Goal: Task Accomplishment & Management: Manage account settings

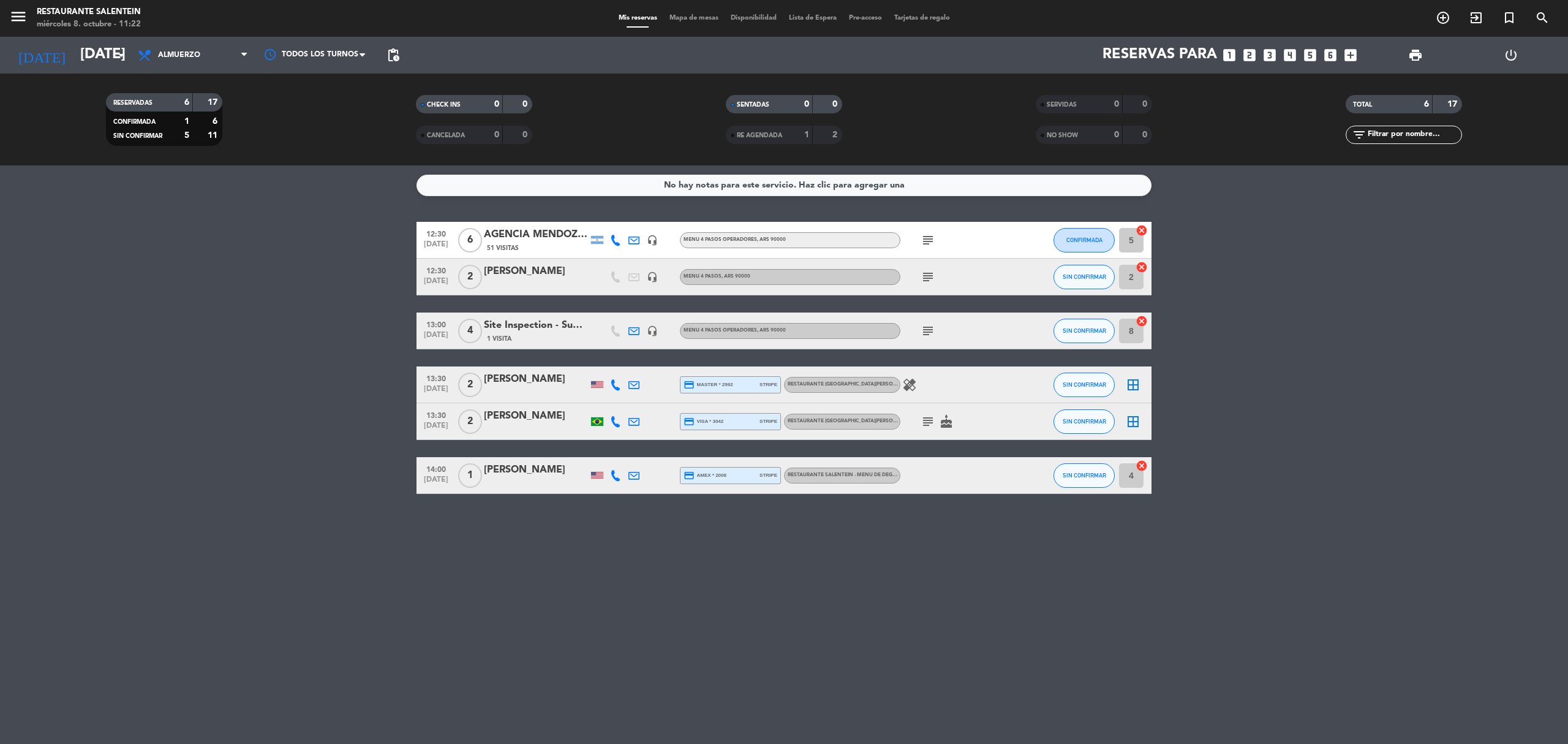
click at [937, 427] on span "cake" at bounding box center [945, 421] width 18 height 14
click at [923, 419] on icon "subject" at bounding box center [927, 421] width 14 height 14
click at [930, 332] on icon "subject" at bounding box center [927, 331] width 14 height 14
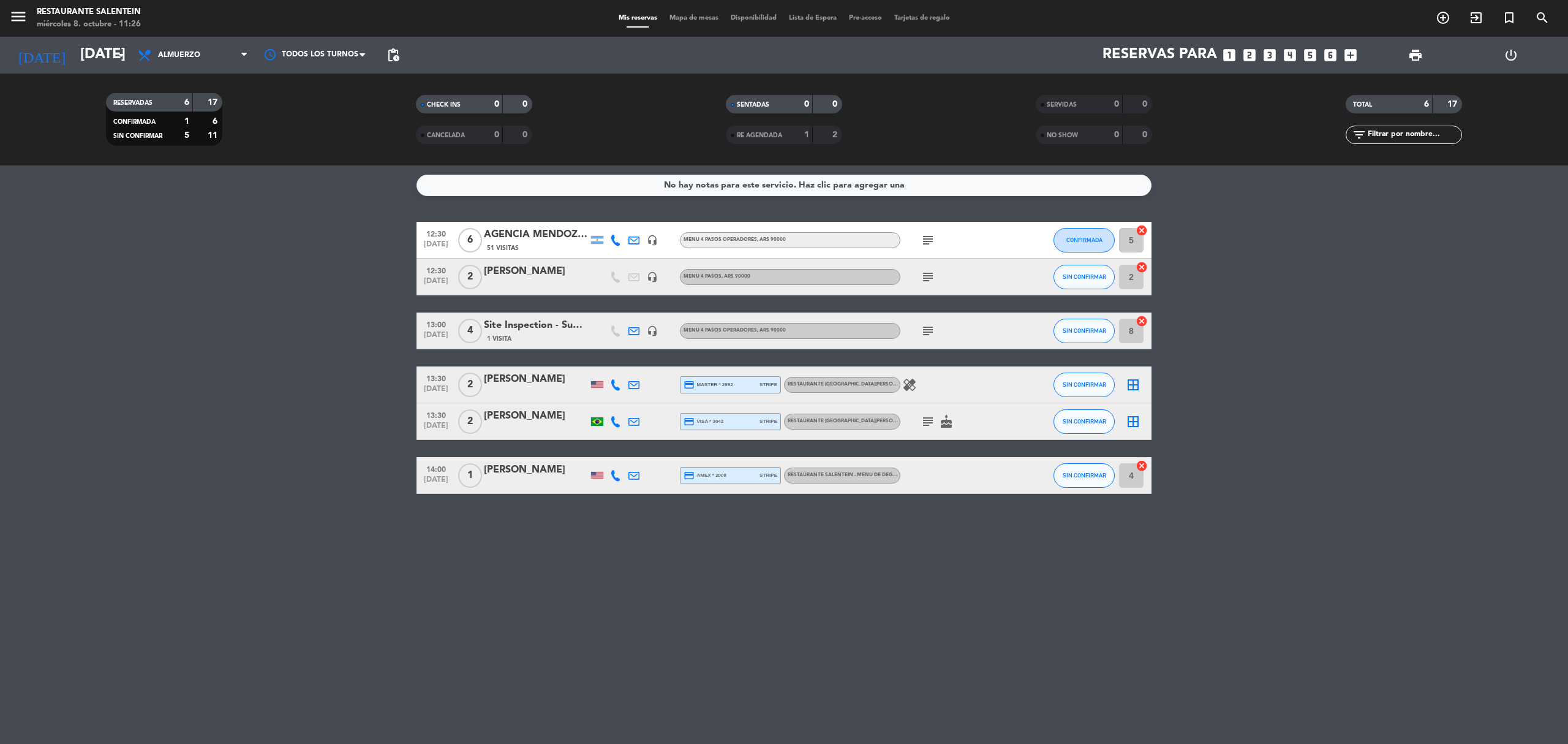
click at [20, 498] on div "No hay notas para este servicio. Haz clic para agregar una 12:30 [DATE] 6 AGENC…" at bounding box center [784, 454] width 1568 height 578
click at [1116, 486] on div "4 cancel" at bounding box center [1133, 475] width 37 height 36
click at [1147, 535] on div "No hay notas para este servicio. Haz clic para agregar una 12:30 [DATE] 6 AGENC…" at bounding box center [784, 454] width 1568 height 578
click at [283, 389] on bookings-row "12:30 [DATE] 6 AGENCIA [PERSON_NAME] WINE CAMP 51 Visitas headset_mic Menu 4 pa…" at bounding box center [784, 358] width 1568 height 272
click at [898, 714] on div "No hay notas para este servicio. Haz clic para agregar una 12:30 [DATE] 6 AGENC…" at bounding box center [784, 454] width 1568 height 578
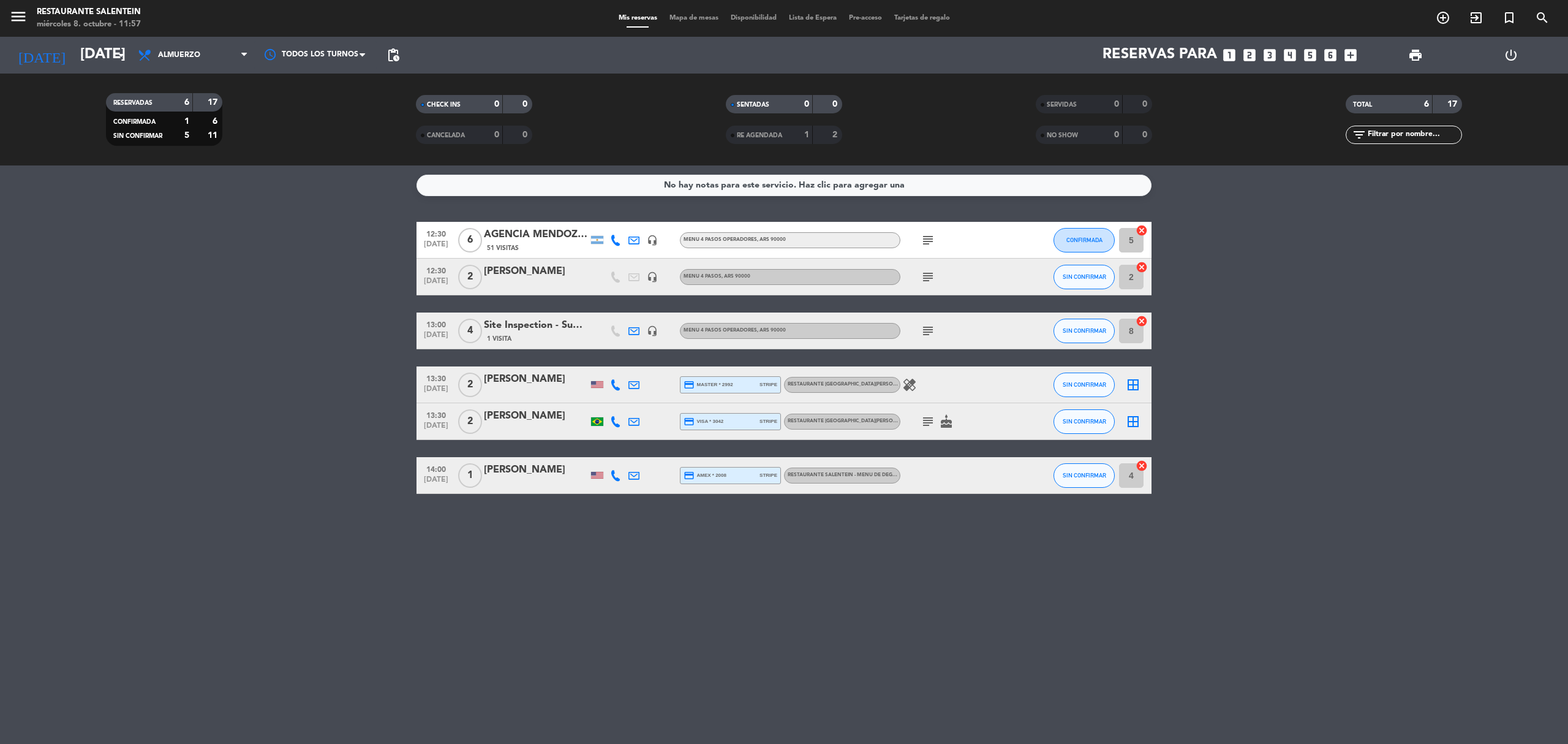
click at [375, 418] on bookings-row "12:30 [DATE] 6 AGENCIA [PERSON_NAME] WINE CAMP 51 Visitas headset_mic Menu 4 pa…" at bounding box center [784, 358] width 1568 height 272
click at [390, 408] on bookings-row "12:30 [DATE] 6 AGENCIA [PERSON_NAME] WINE CAMP 51 Visitas headset_mic Menu 4 pa…" at bounding box center [784, 358] width 1568 height 272
click at [93, 50] on input "[DATE]" at bounding box center [165, 54] width 182 height 30
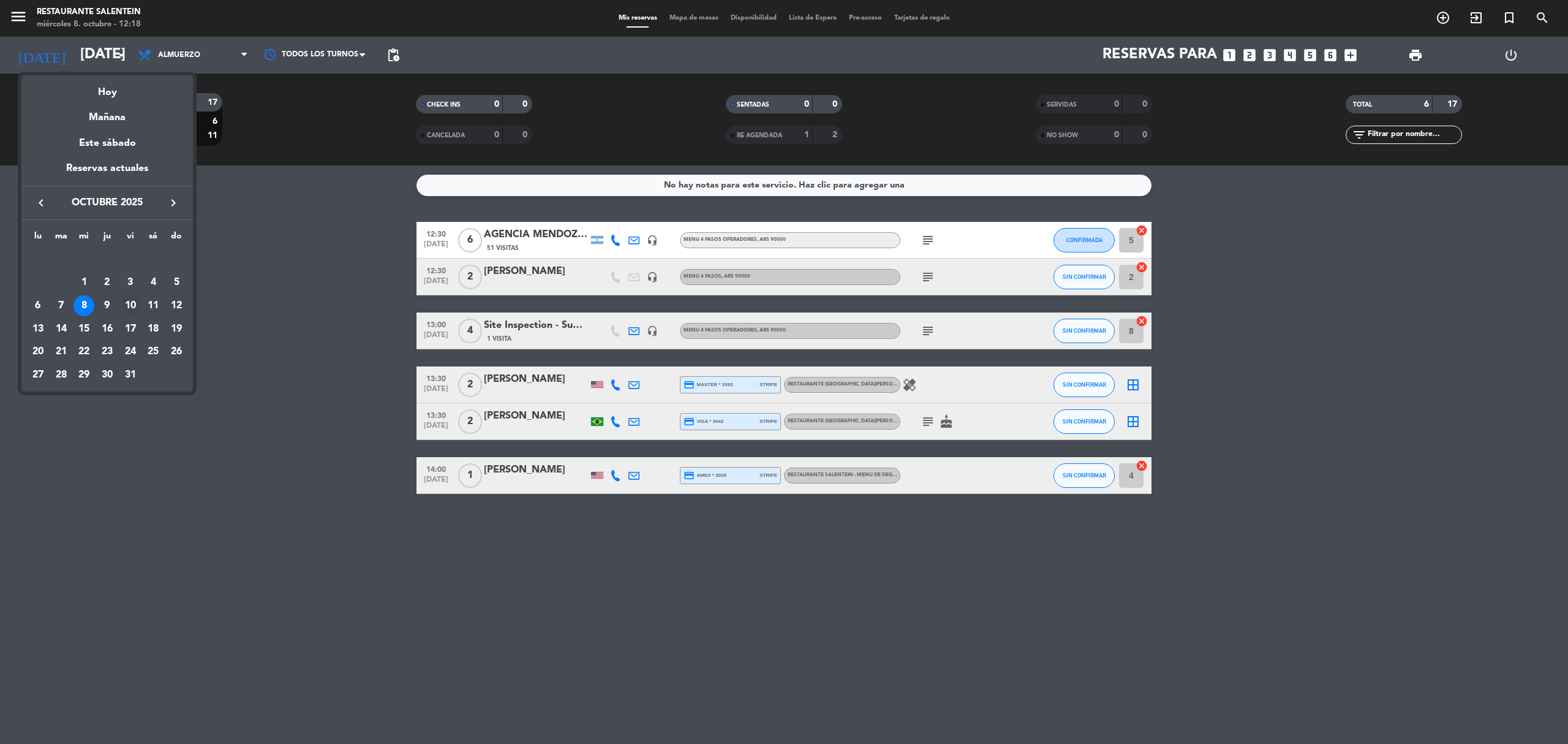
click at [129, 307] on div "10" at bounding box center [130, 306] width 21 height 21
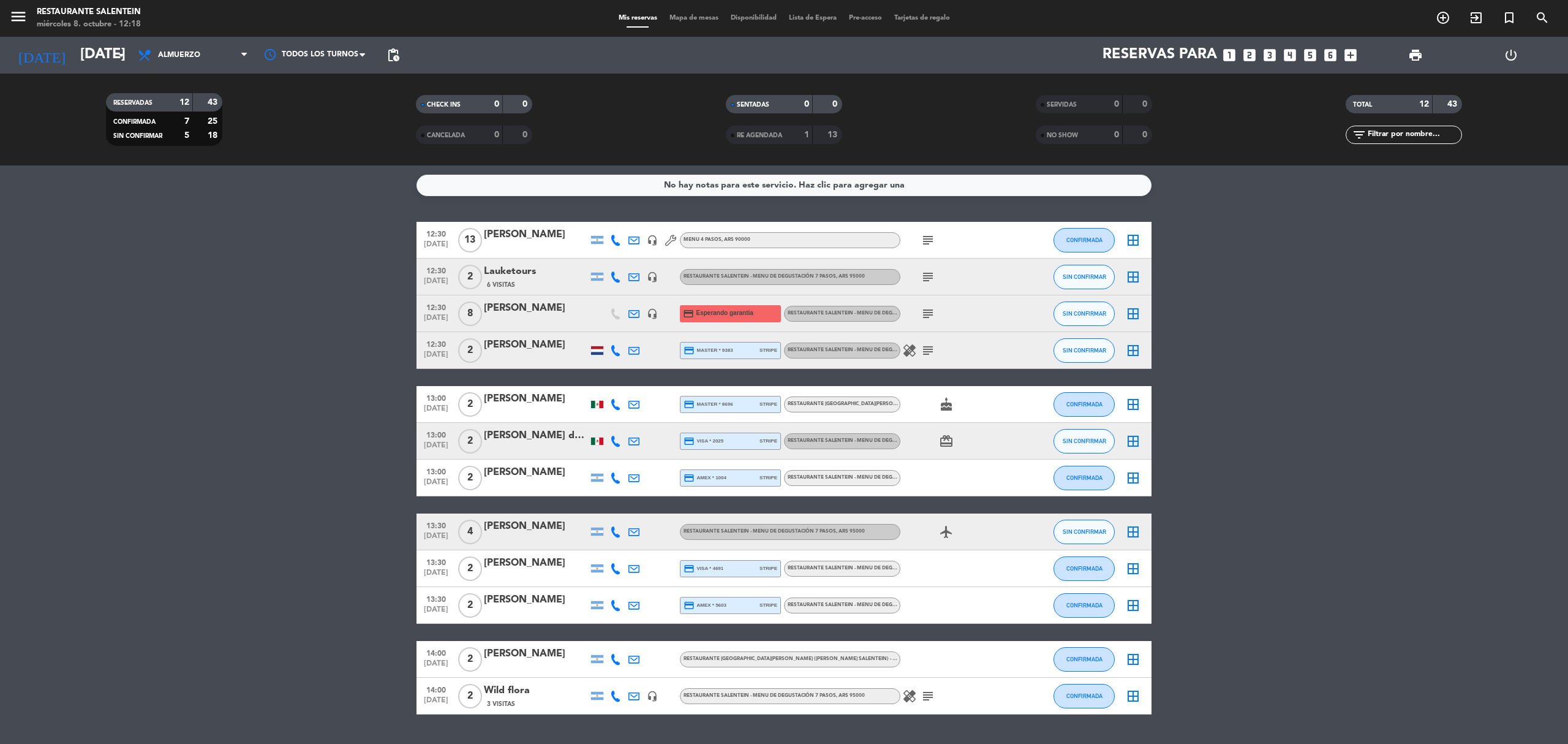
click at [1438, 427] on bookings-row "12:30 [DATE] [PERSON_NAME] headset_mic Menu 4 pasos , ARS 90000 subject CONFIRM…" at bounding box center [784, 468] width 1568 height 493
click at [927, 315] on icon "subject" at bounding box center [927, 313] width 14 height 14
click at [635, 312] on icon at bounding box center [634, 314] width 11 height 11
click at [850, 292] on icon "open_in_new" at bounding box center [855, 292] width 10 height 10
click at [378, 388] on bookings-row "12:30 [DATE] [PERSON_NAME] headset_mic Menu 4 pasos , ARS 90000 subject CONFIRM…" at bounding box center [784, 468] width 1568 height 493
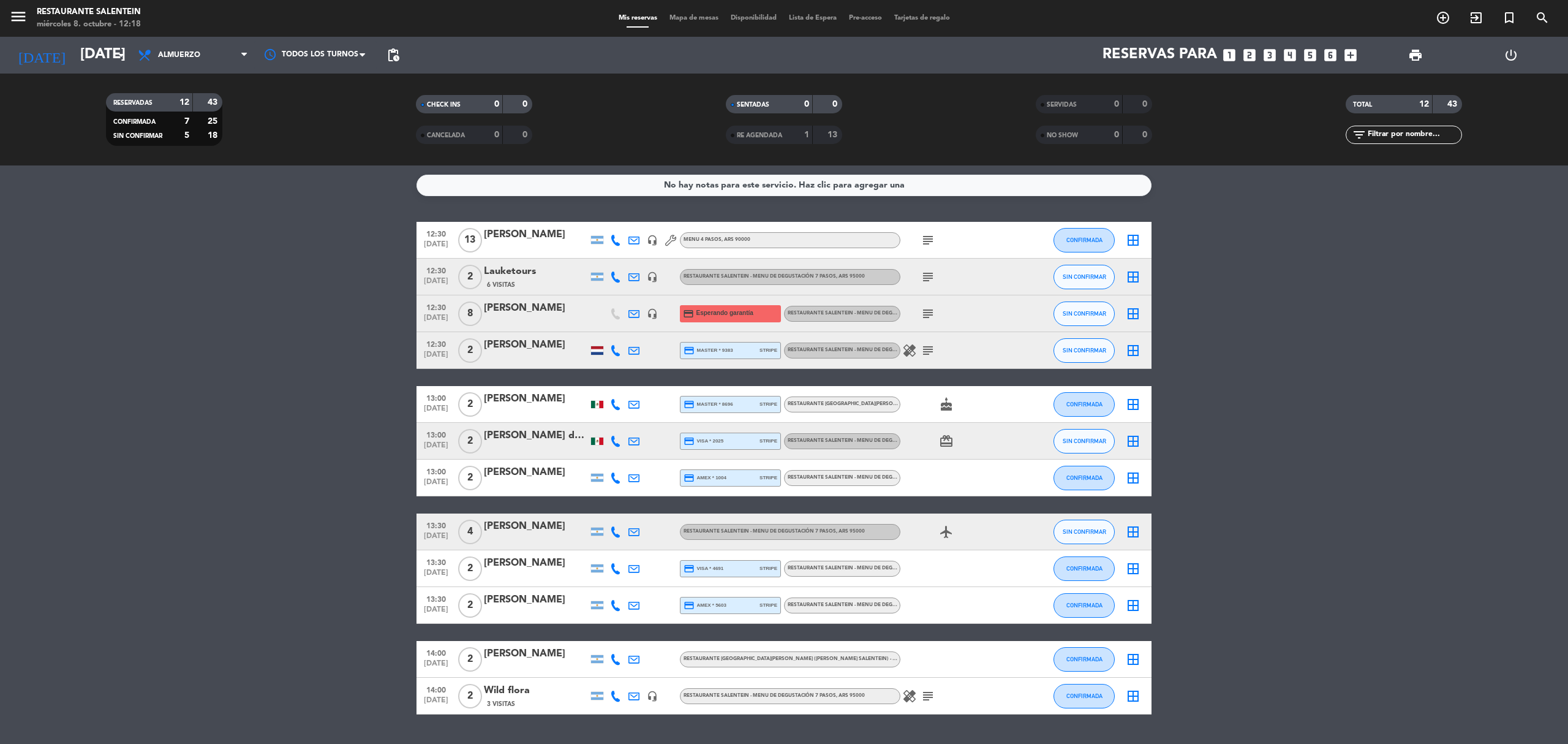
click at [529, 272] on div "Lauketours" at bounding box center [535, 271] width 104 height 16
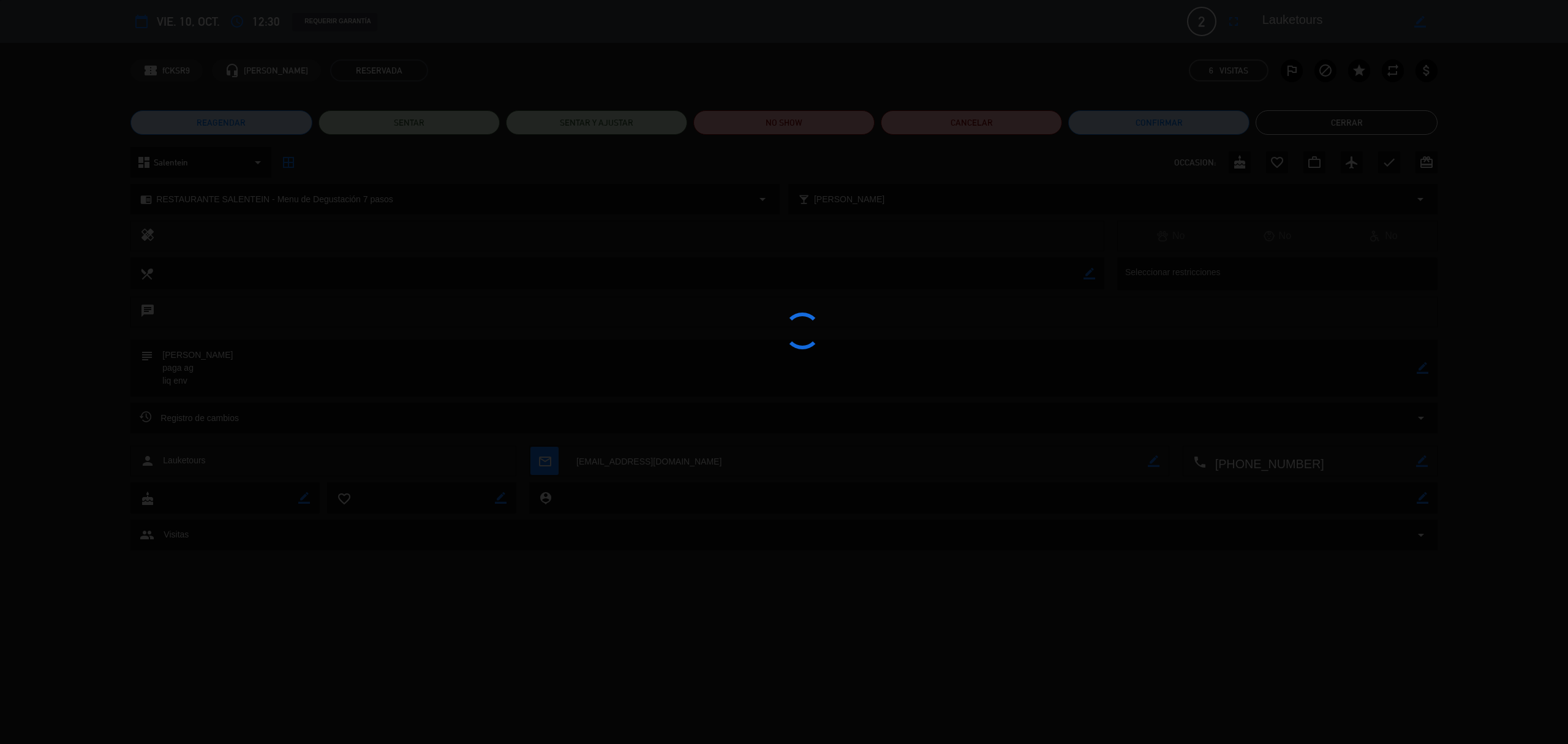
click at [1348, 120] on div at bounding box center [784, 372] width 1568 height 744
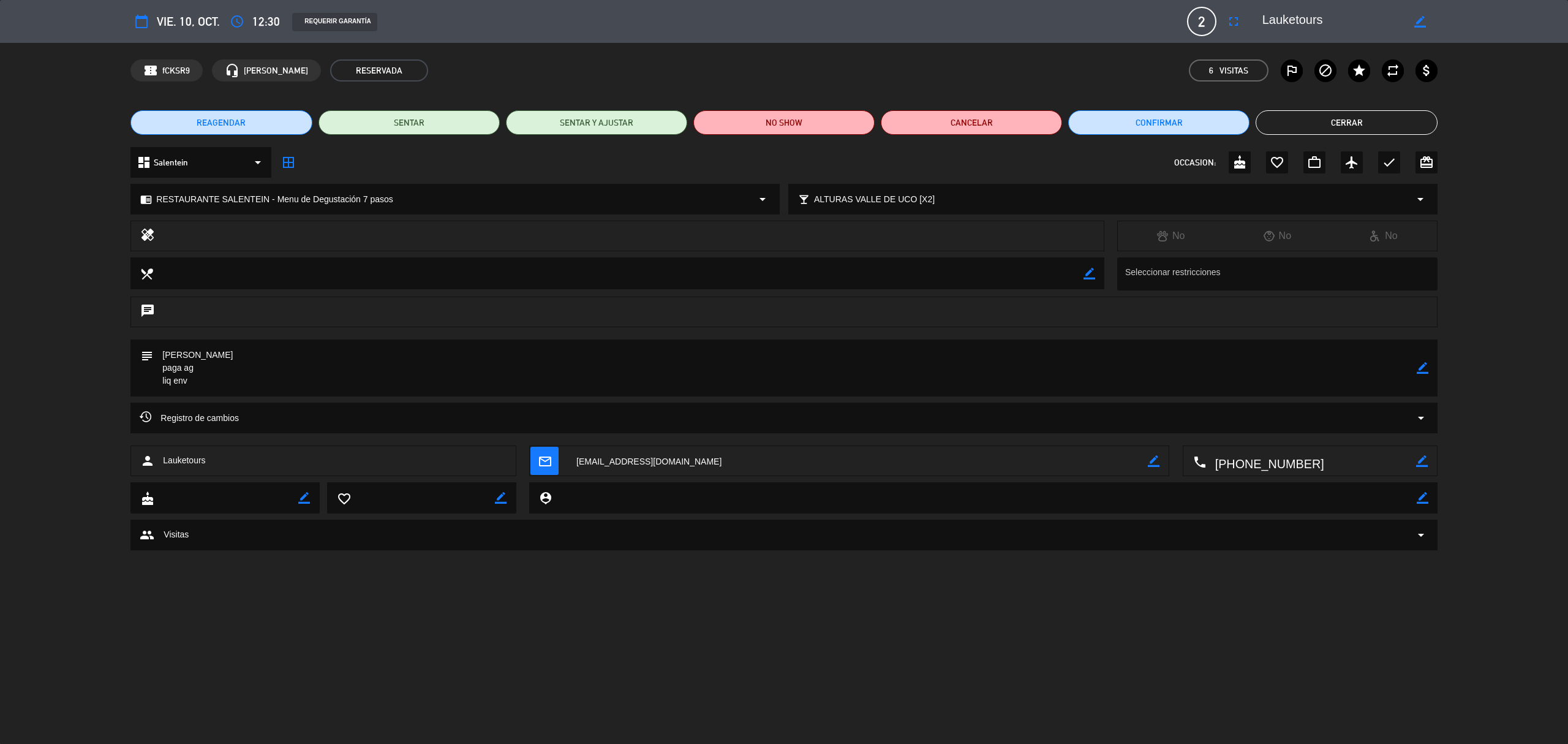
click at [1317, 123] on button "Cerrar" at bounding box center [1346, 123] width 181 height 25
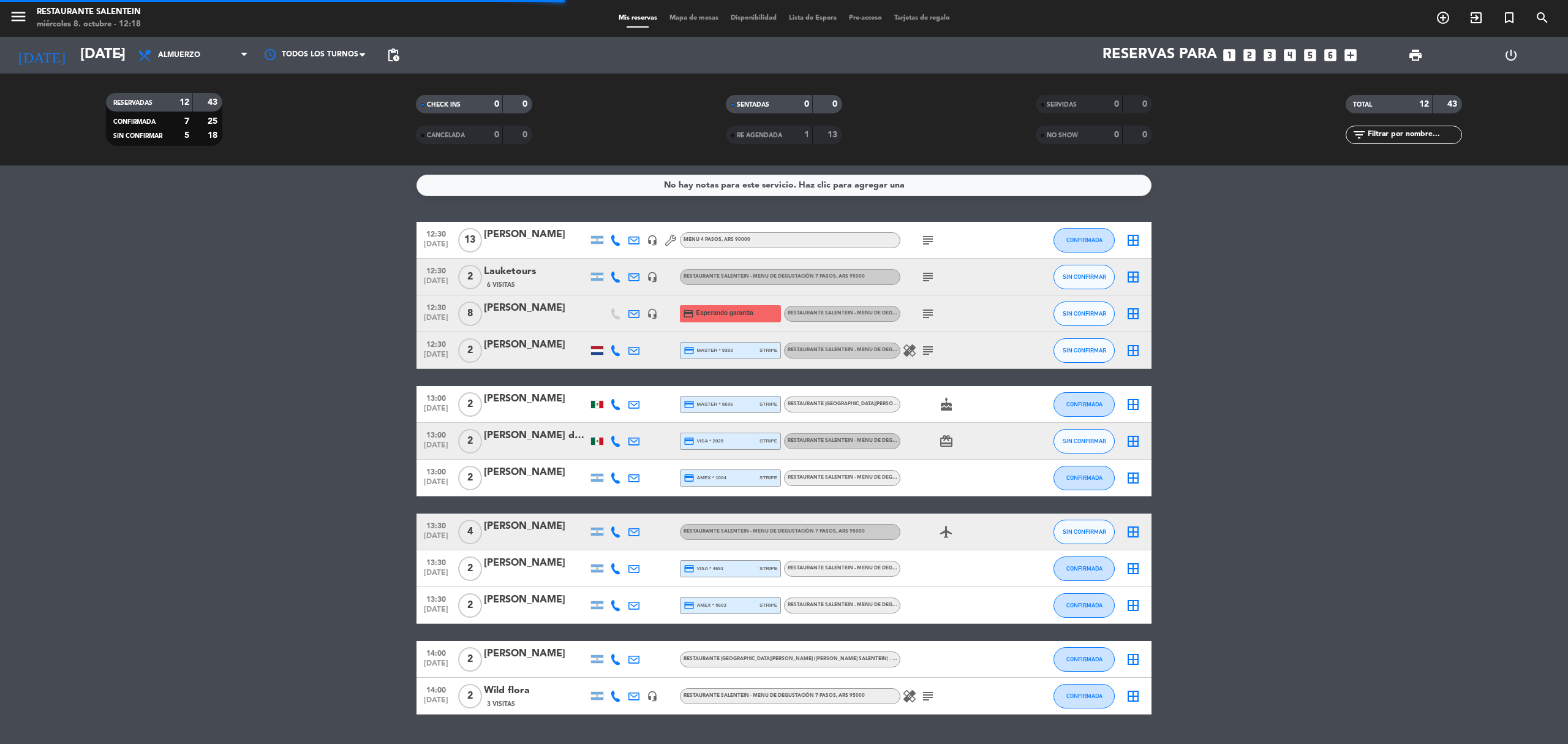
click at [529, 313] on div "[PERSON_NAME]" at bounding box center [535, 308] width 104 height 16
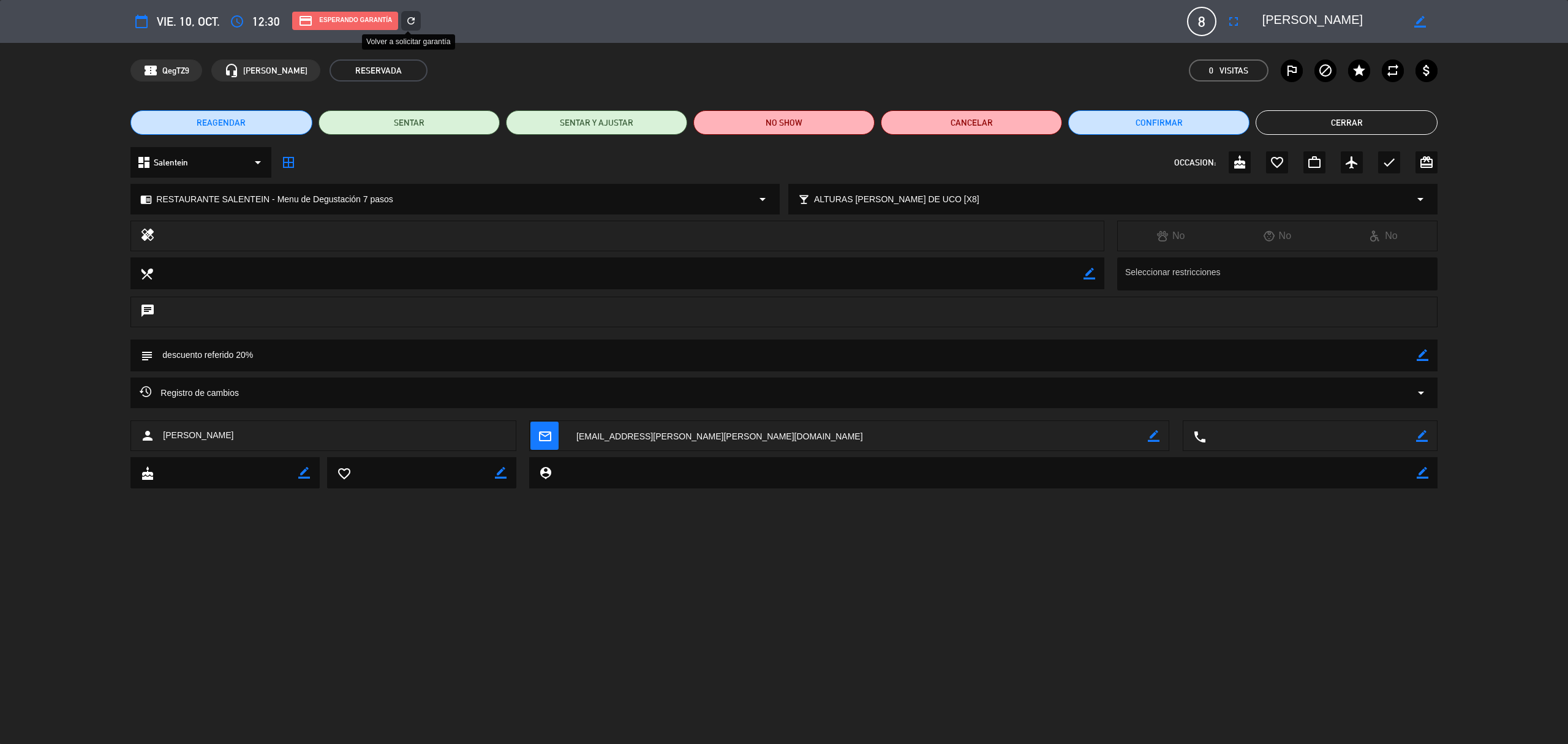
click at [410, 21] on icon "refresh" at bounding box center [411, 21] width 11 height 11
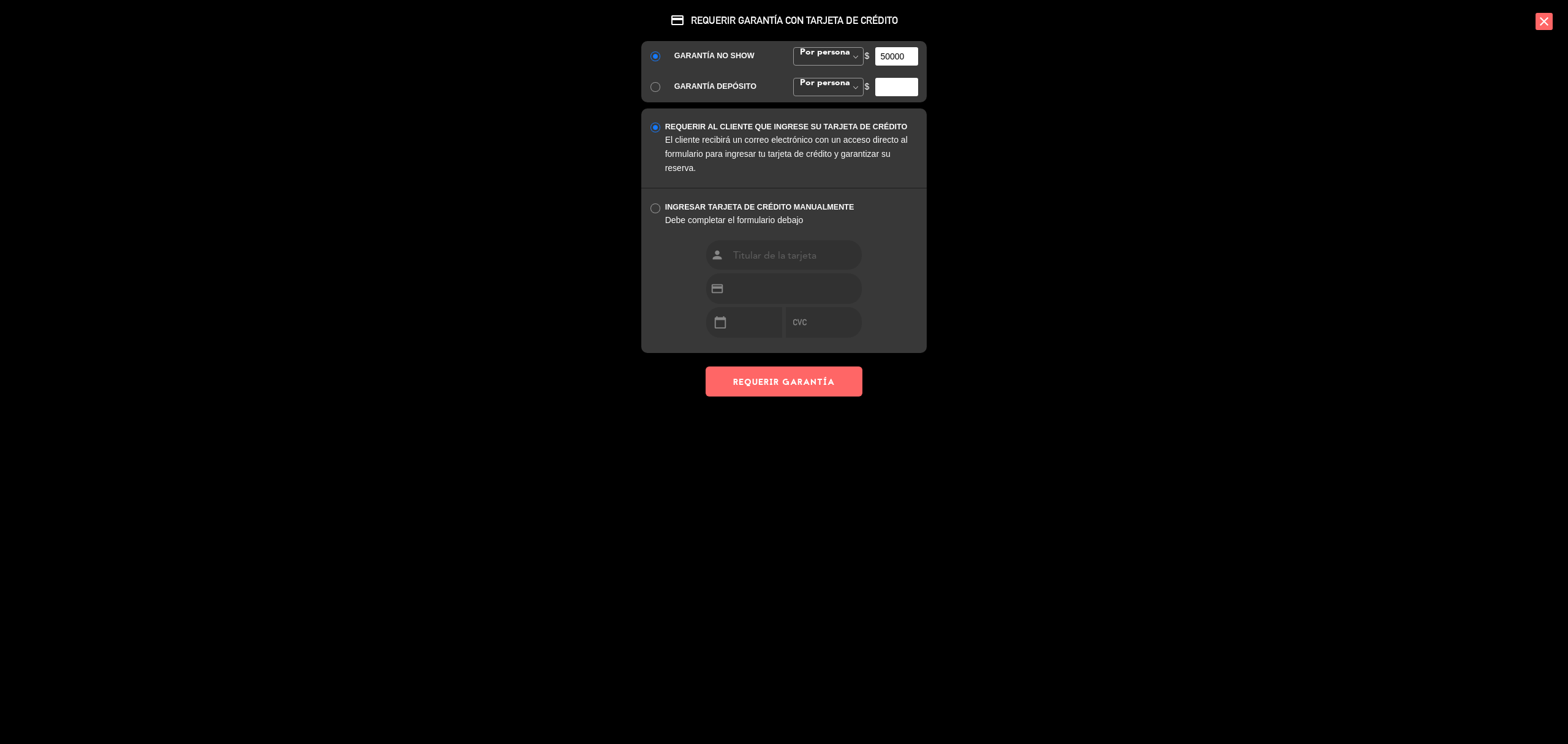
click at [767, 347] on div "person credit_card calendar_today" at bounding box center [784, 296] width 175 height 113
click at [778, 388] on button "REQUERIR GARANTÍA" at bounding box center [784, 382] width 157 height 30
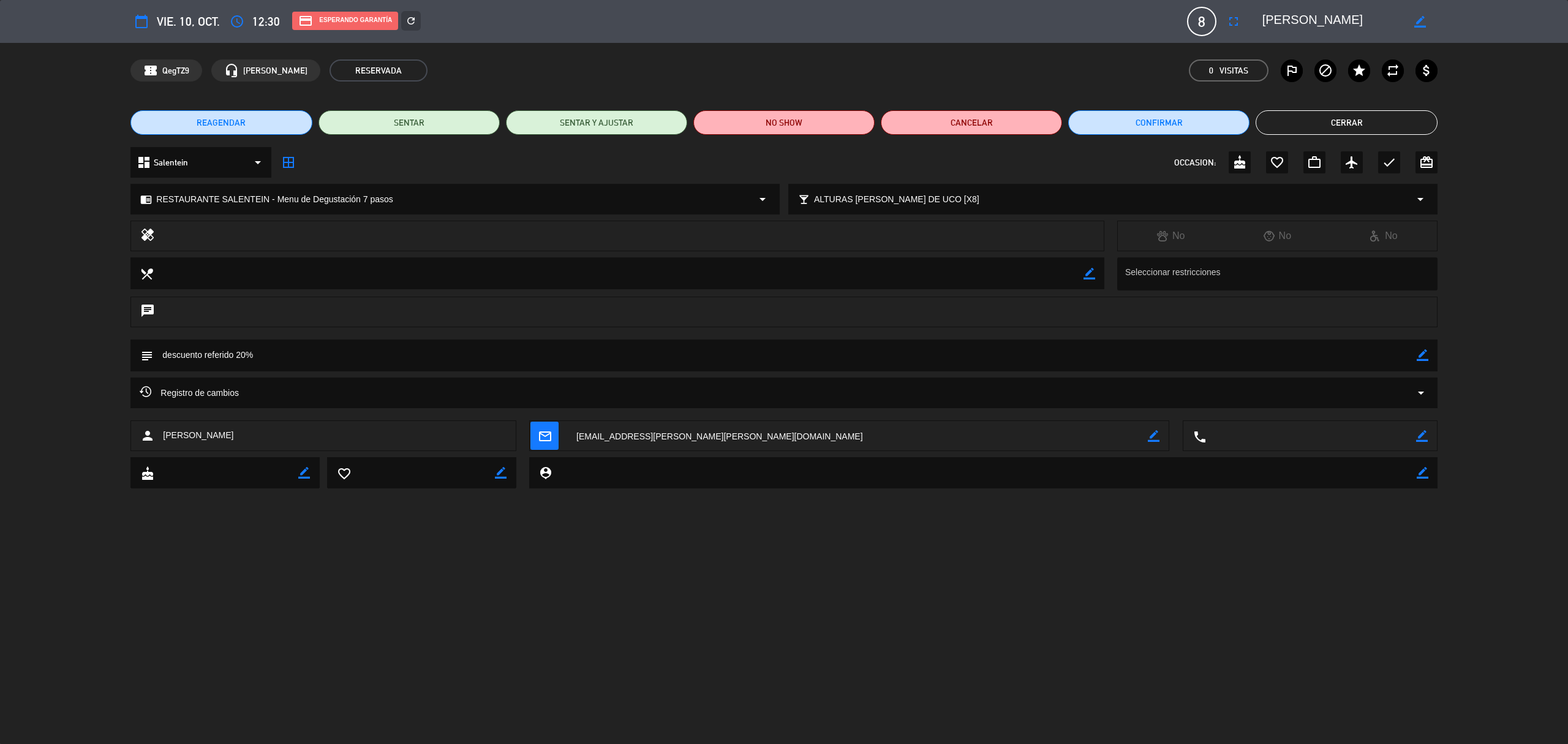
click at [1333, 123] on button "Cerrar" at bounding box center [1346, 123] width 181 height 25
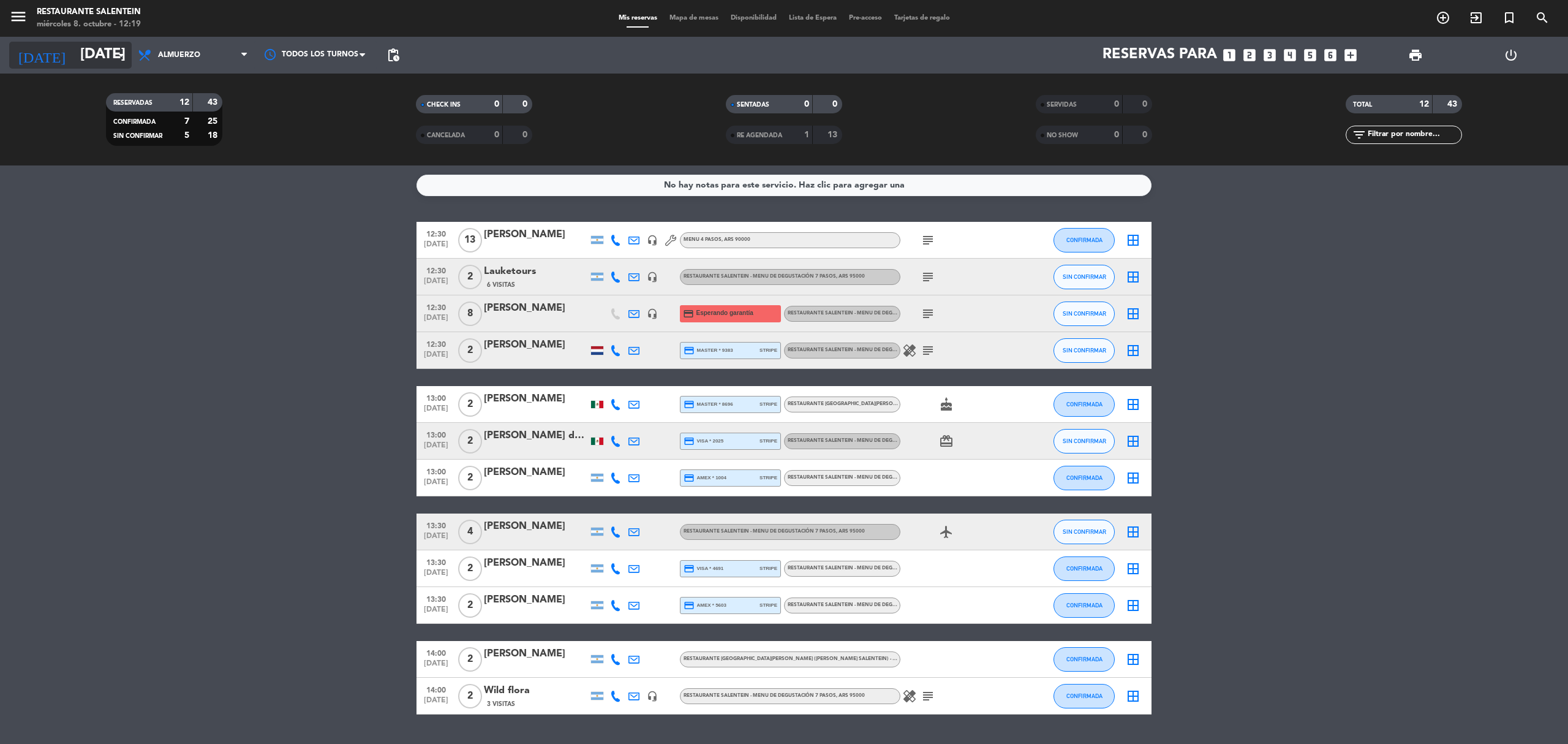
click at [84, 54] on input "[DATE]" at bounding box center [165, 54] width 182 height 30
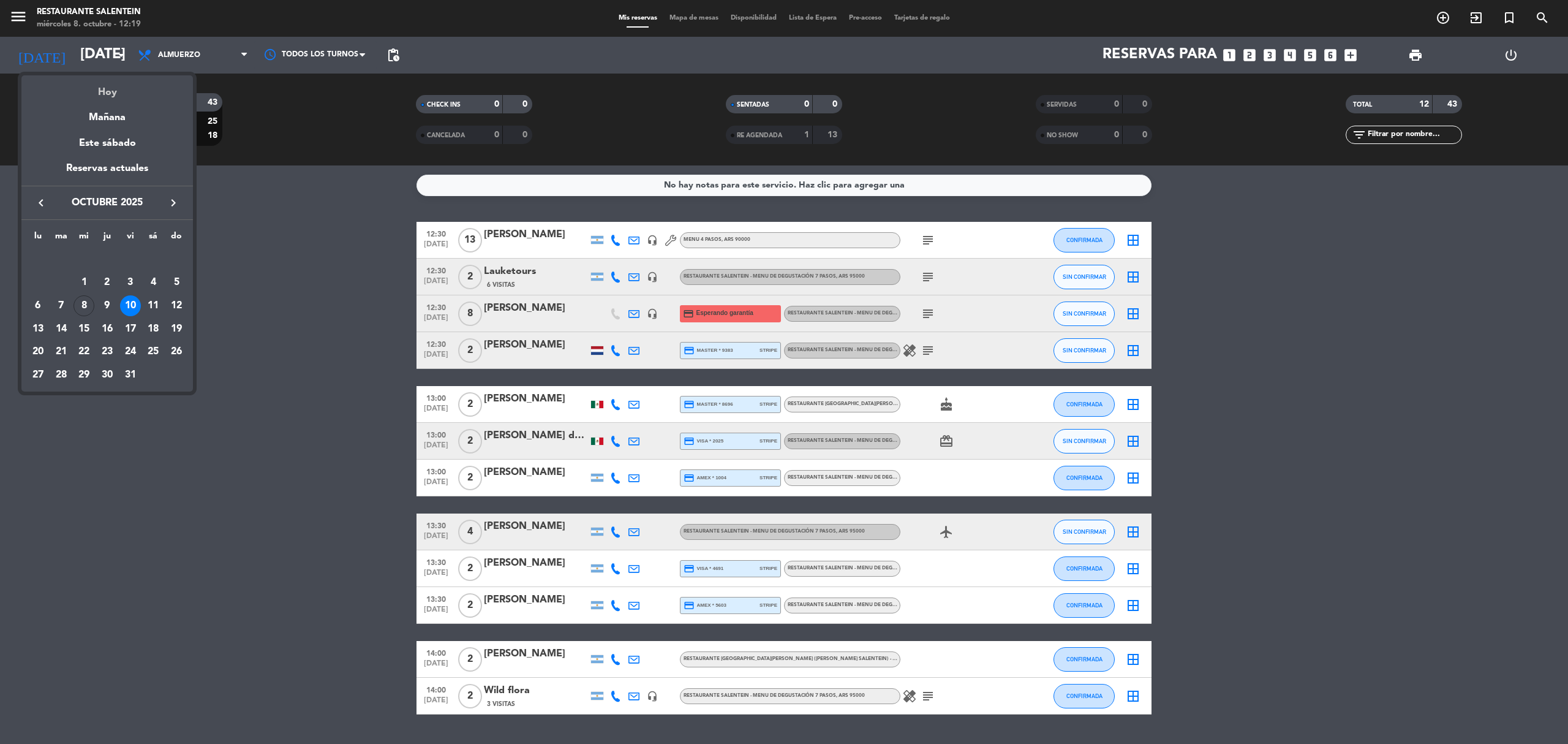
click at [102, 89] on div "Hoy" at bounding box center [108, 88] width 171 height 25
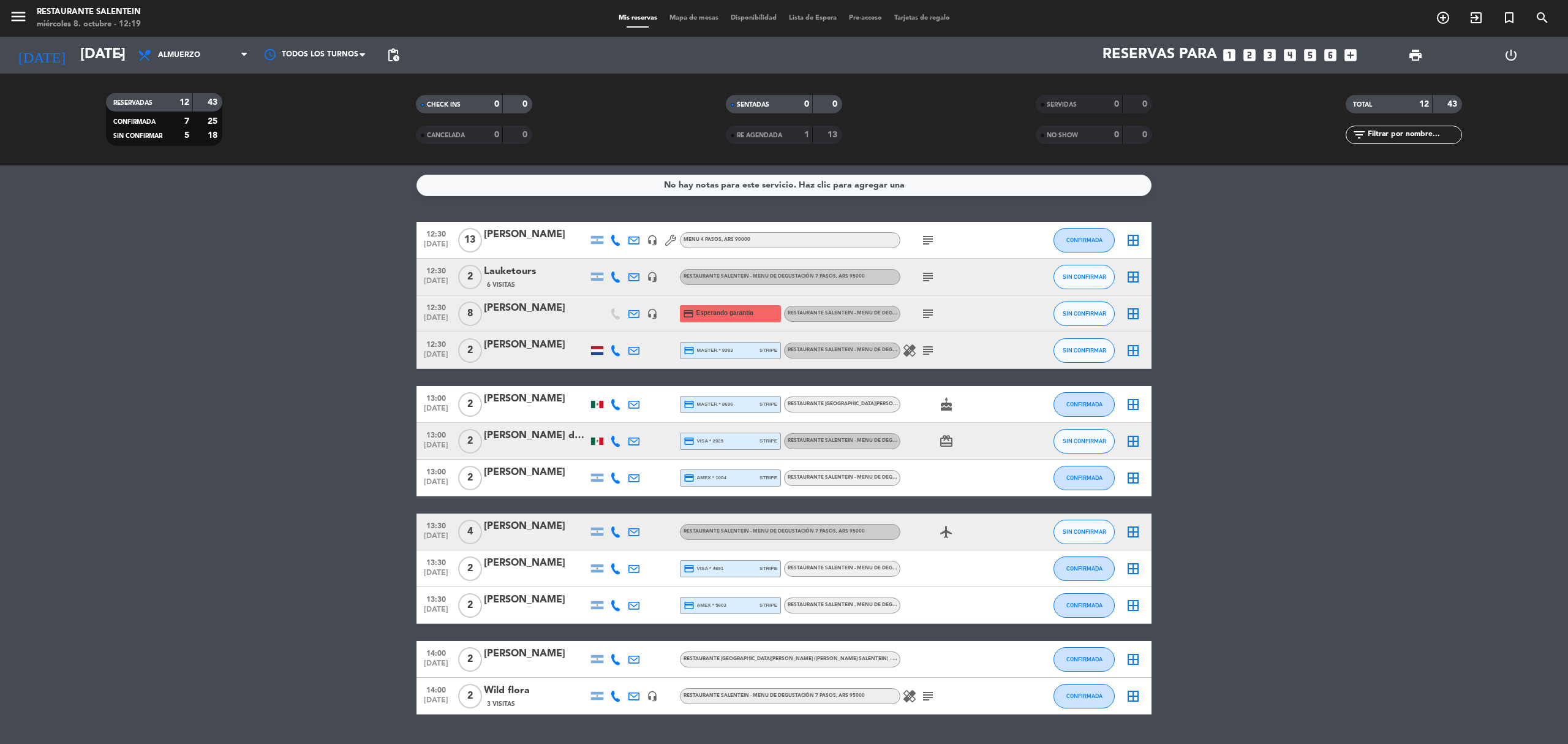
type input "[DATE]"
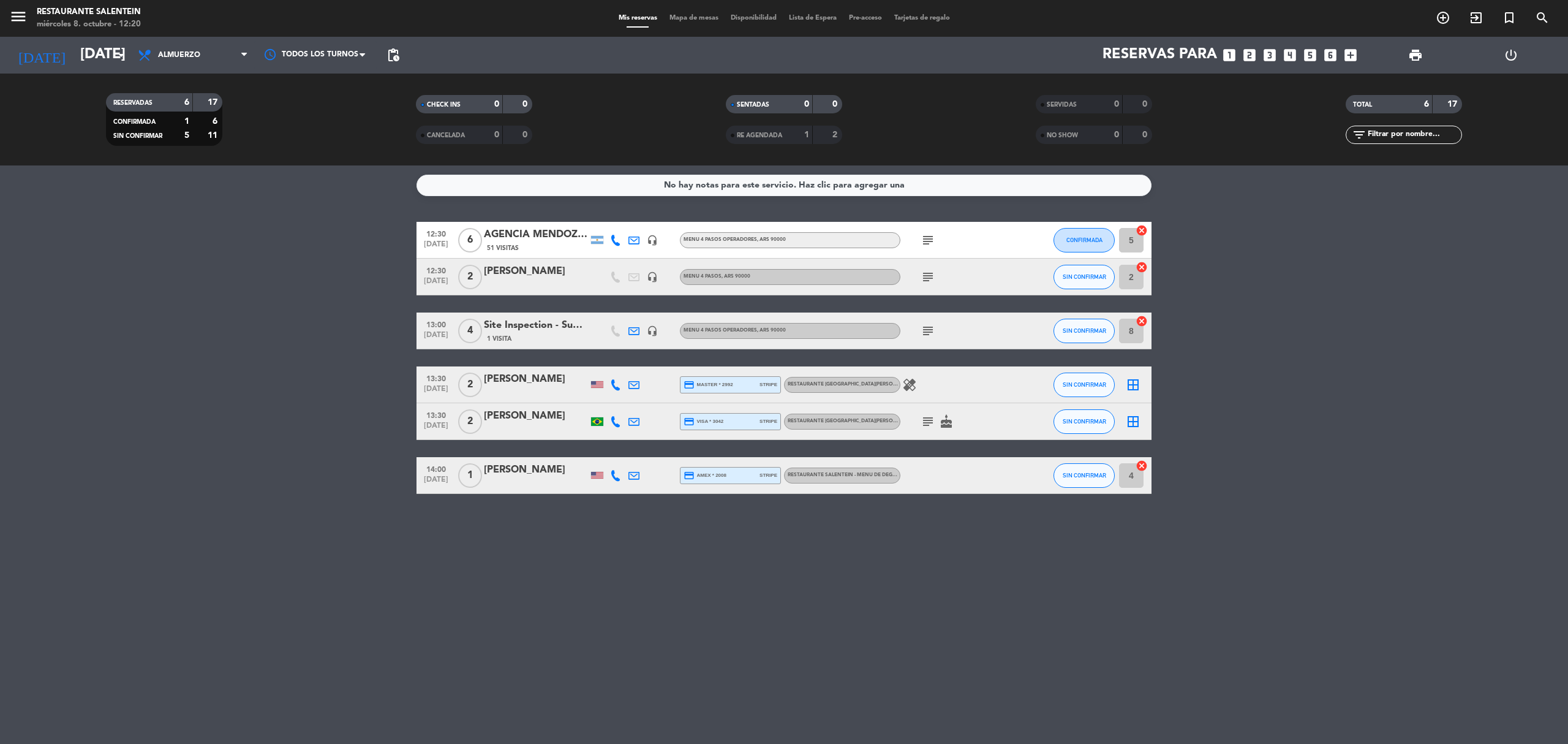
click at [929, 420] on icon "subject" at bounding box center [927, 421] width 14 height 14
click at [925, 420] on icon "subject" at bounding box center [927, 421] width 14 height 14
click at [625, 573] on div "No hay notas para este servicio. Haz clic para agregar una 12:30 [DATE] 6 AGENC…" at bounding box center [784, 454] width 1568 height 578
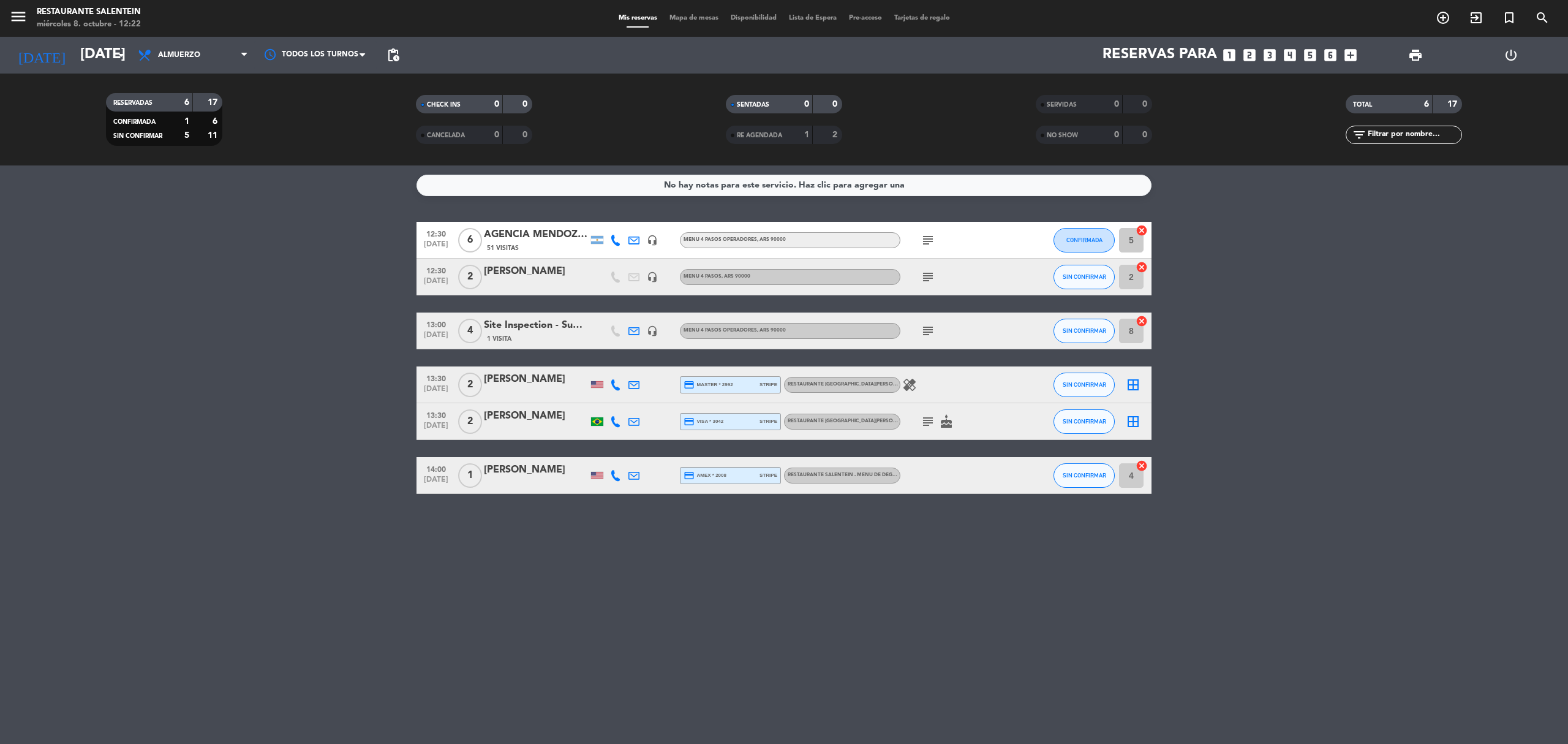
click at [920, 275] on span "subject" at bounding box center [927, 276] width 18 height 14
click at [931, 277] on icon "subject" at bounding box center [927, 276] width 14 height 14
click at [925, 243] on icon "subject" at bounding box center [927, 240] width 14 height 14
click at [625, 559] on div "No hay notas para este servicio. Haz clic para agregar una 12:30 [DATE] 6 AGENC…" at bounding box center [784, 454] width 1568 height 578
click at [929, 277] on icon "subject" at bounding box center [927, 276] width 14 height 14
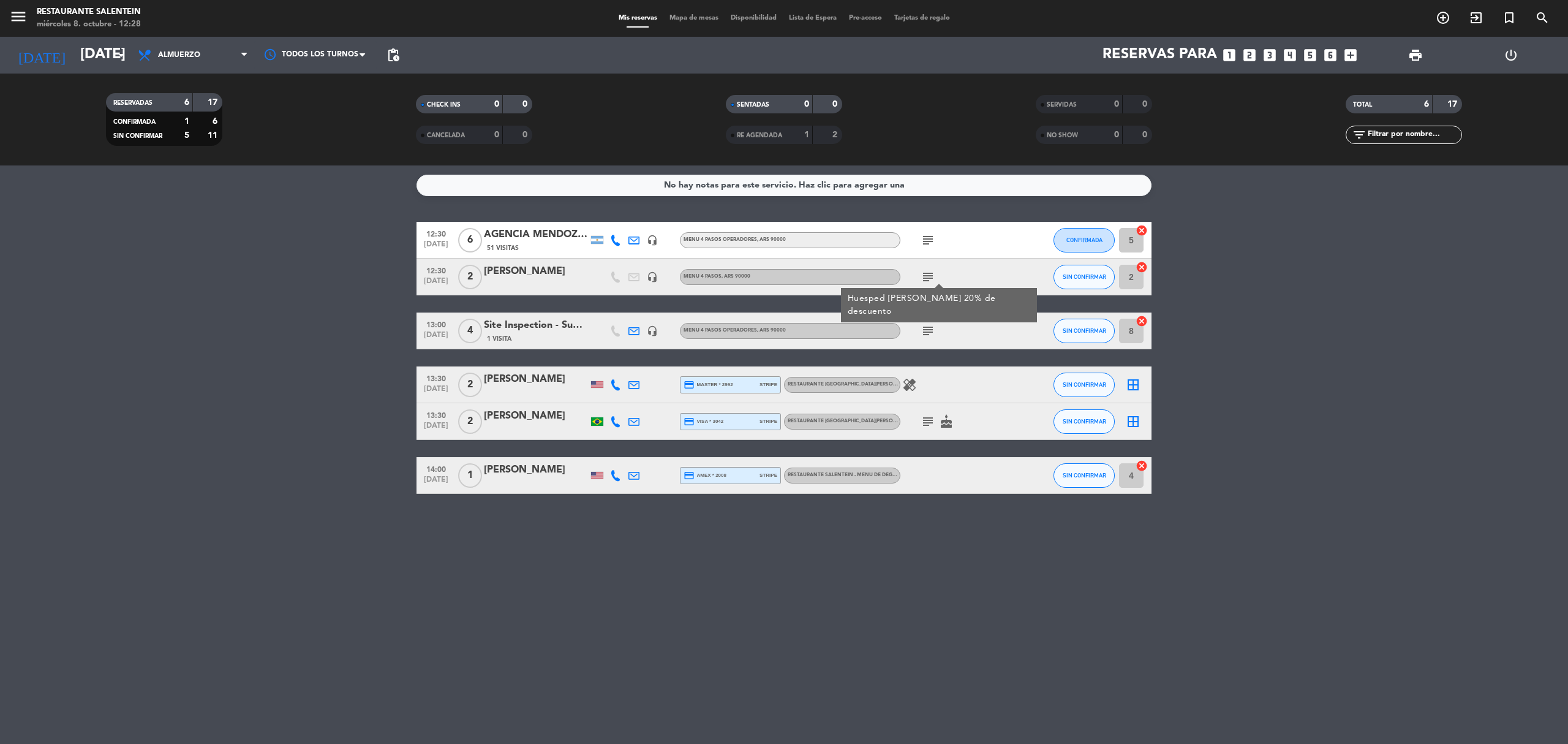
click at [929, 330] on icon "subject" at bounding box center [927, 331] width 14 height 14
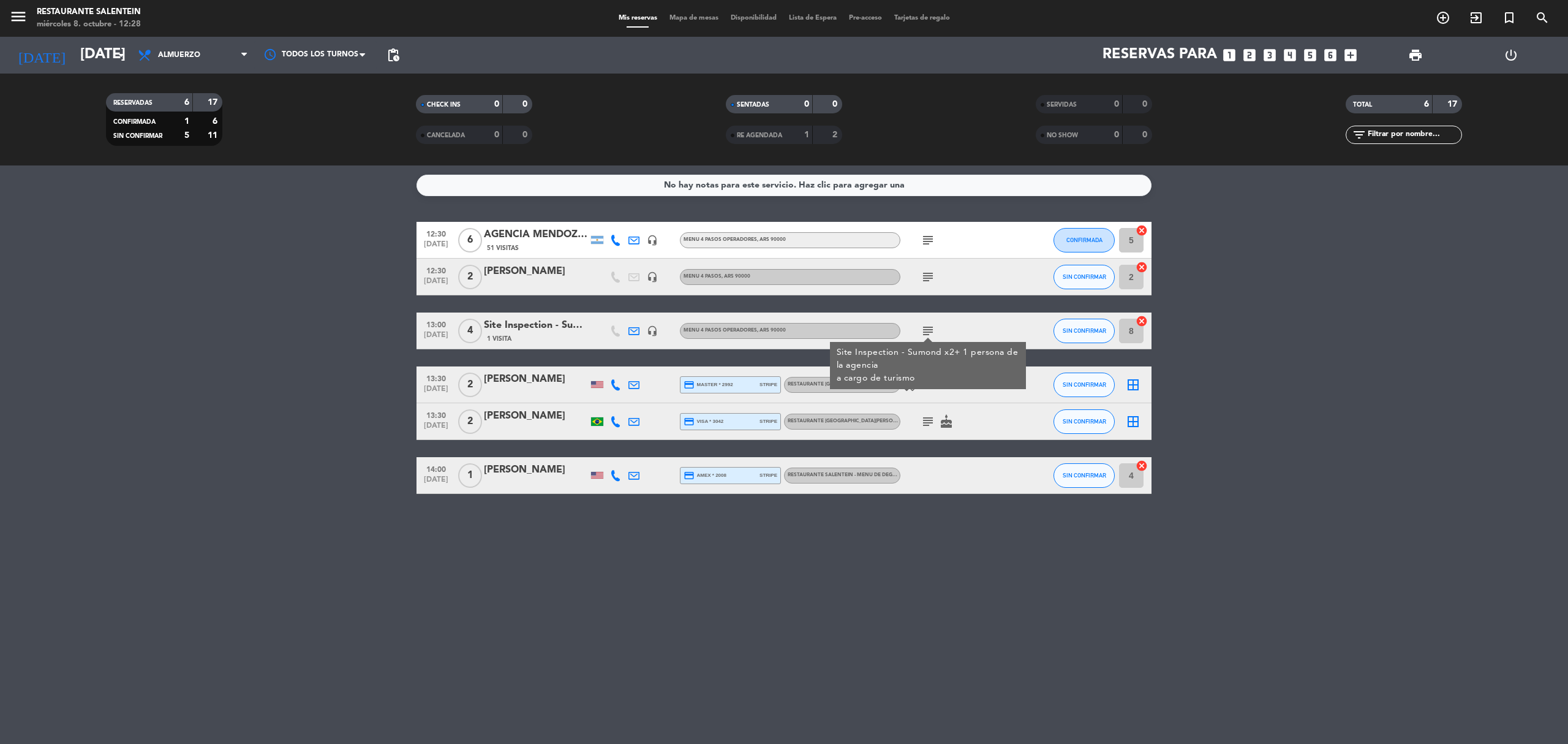
click at [927, 423] on icon "subject" at bounding box center [927, 421] width 14 height 14
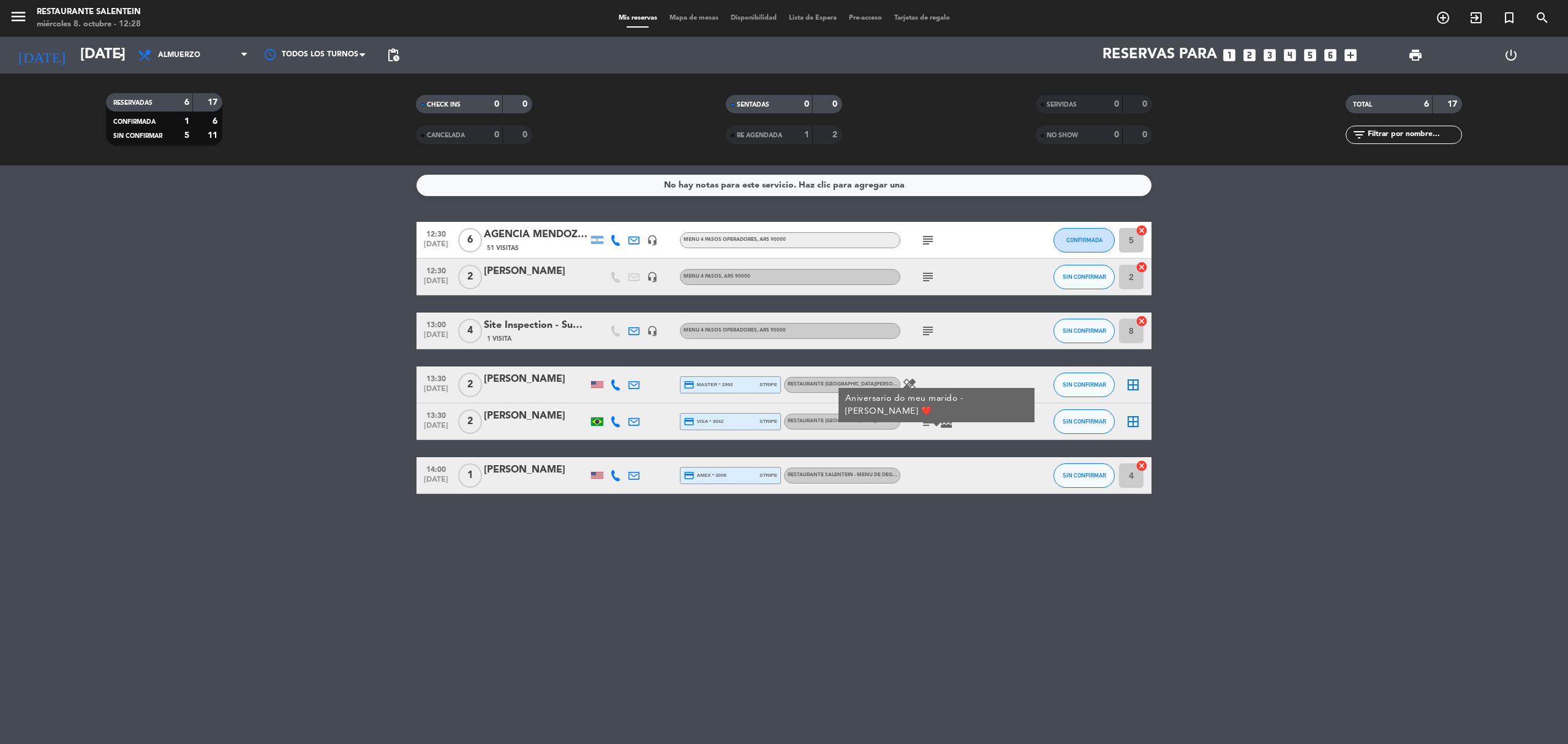
click at [256, 405] on bookings-row "12:30 [DATE] 6 AGENCIA [PERSON_NAME] WINE CAMP 51 Visitas headset_mic Menu 4 pa…" at bounding box center [784, 358] width 1568 height 272
click at [934, 242] on icon "subject" at bounding box center [927, 240] width 14 height 14
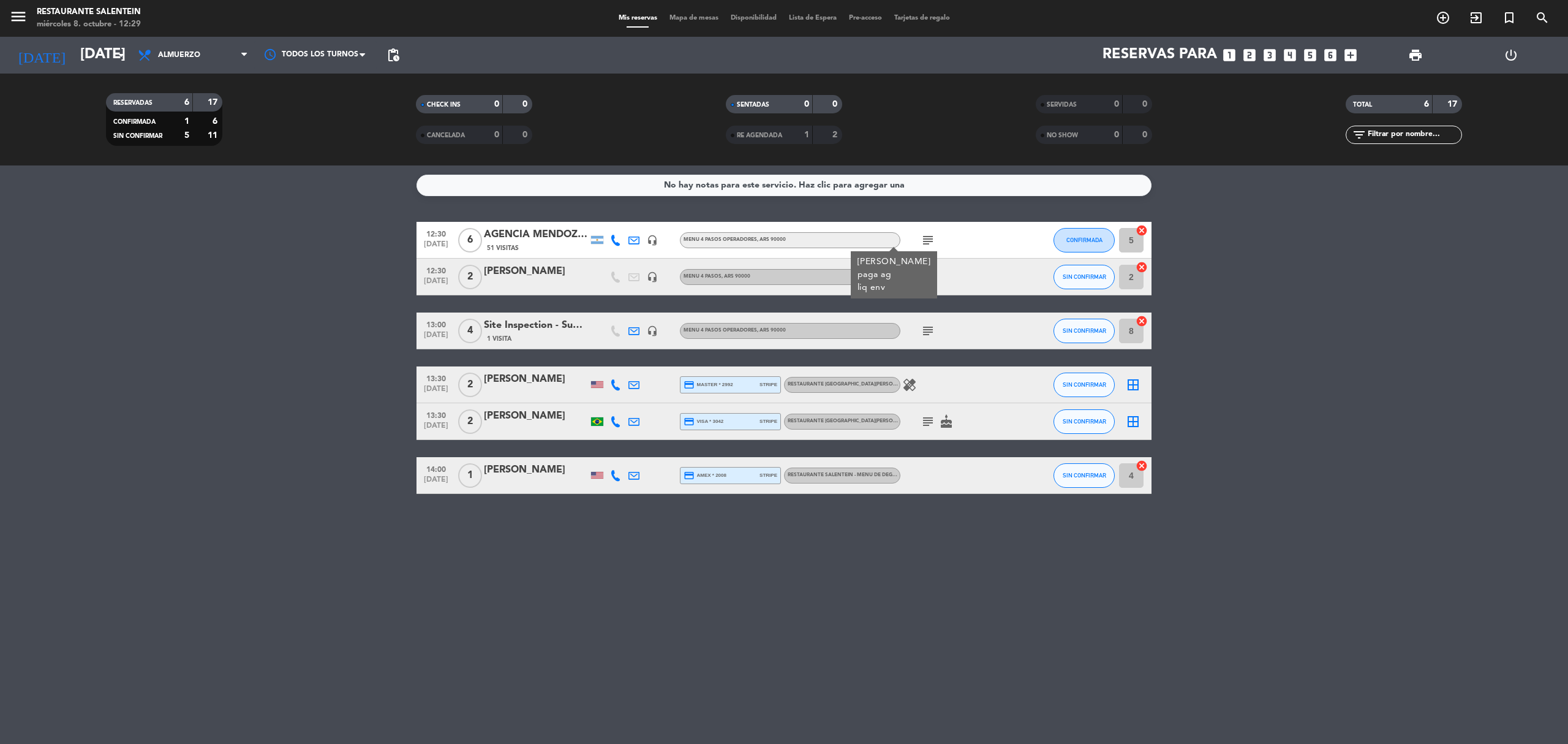
click at [932, 239] on icon "subject" at bounding box center [927, 240] width 14 height 14
click at [936, 243] on span "subject" at bounding box center [927, 240] width 18 height 14
click at [928, 240] on icon "subject" at bounding box center [927, 240] width 14 height 14
click at [863, 623] on div "No hay notas para este servicio. Haz clic para agregar una 12:30 [DATE] 6 AGENC…" at bounding box center [784, 454] width 1568 height 578
